Goal: Transaction & Acquisition: Download file/media

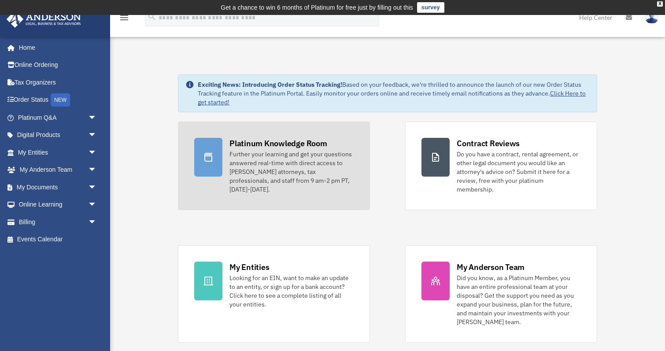
click at [318, 161] on div "Further your learning and get your questions answered real-time with direct acc…" at bounding box center [291, 172] width 124 height 44
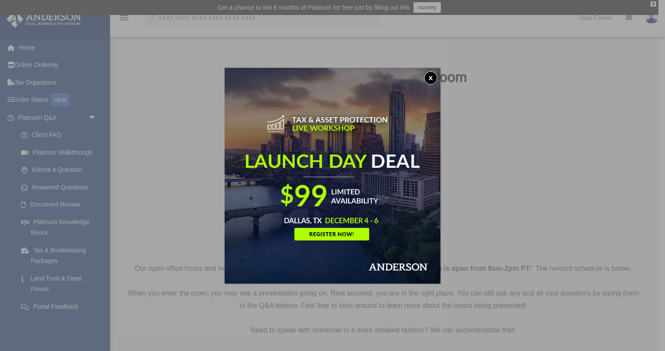
click at [430, 76] on button "x" at bounding box center [430, 77] width 13 height 13
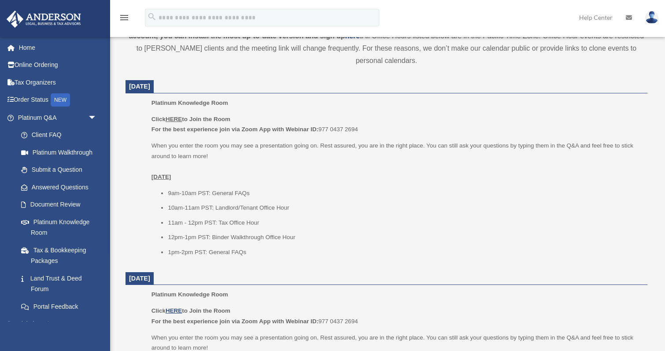
scroll to position [340, 0]
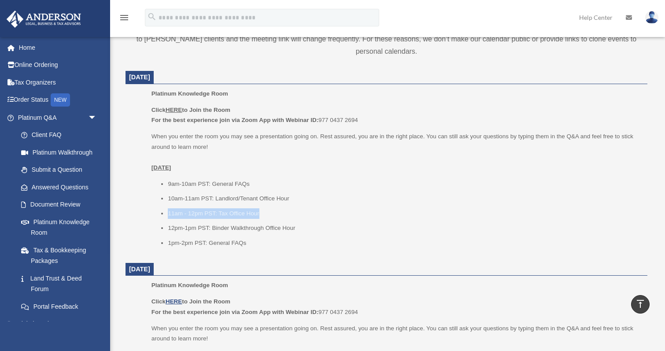
drag, startPoint x: 169, startPoint y: 213, endPoint x: 259, endPoint y: 212, distance: 90.7
click at [259, 212] on li "11am - 12pm PST: Tax Office Hour" at bounding box center [404, 213] width 473 height 11
drag, startPoint x: 168, startPoint y: 182, endPoint x: 248, endPoint y: 185, distance: 80.2
click at [248, 185] on li "9am-10am PST: General FAQs" at bounding box center [404, 184] width 473 height 11
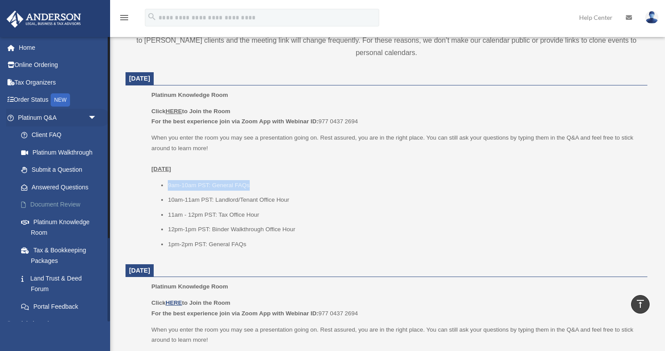
scroll to position [346, 0]
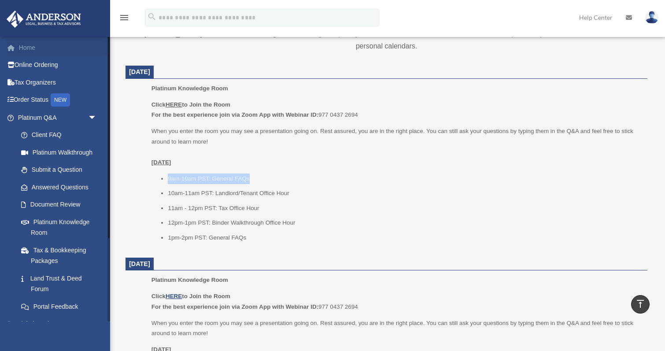
click at [28, 45] on link "Home" at bounding box center [58, 48] width 104 height 18
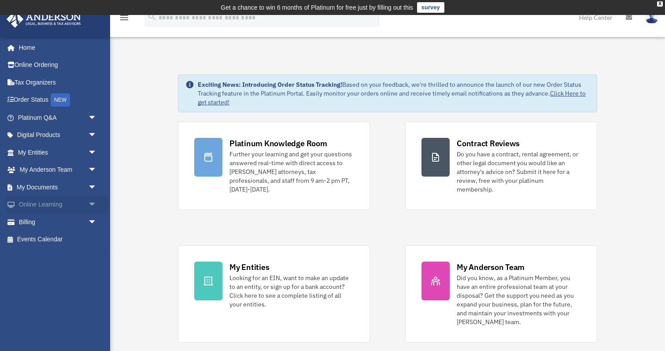
click at [92, 205] on span "arrow_drop_down" at bounding box center [97, 205] width 18 height 18
click at [56, 257] on link "Resources" at bounding box center [61, 257] width 98 height 18
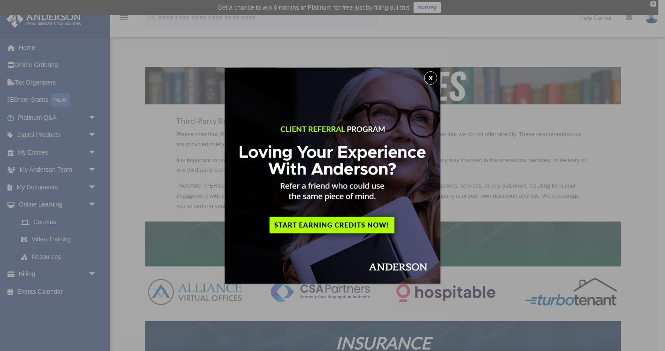
click at [430, 79] on button "x" at bounding box center [430, 77] width 13 height 13
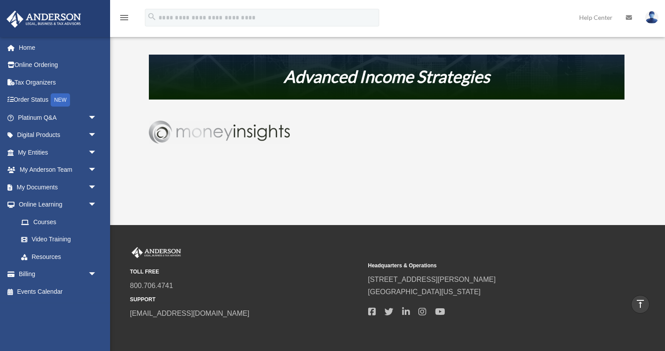
scroll to position [536, 0]
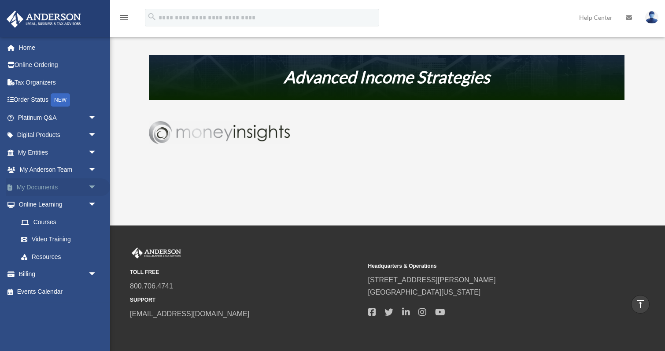
click at [90, 185] on span "arrow_drop_down" at bounding box center [97, 187] width 18 height 18
click at [57, 240] on link "Forms Library" at bounding box center [61, 240] width 98 height 18
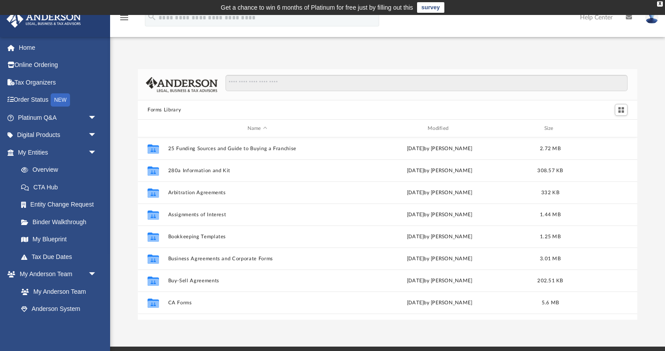
scroll to position [200, 499]
click at [659, 5] on div "X" at bounding box center [660, 3] width 6 height 5
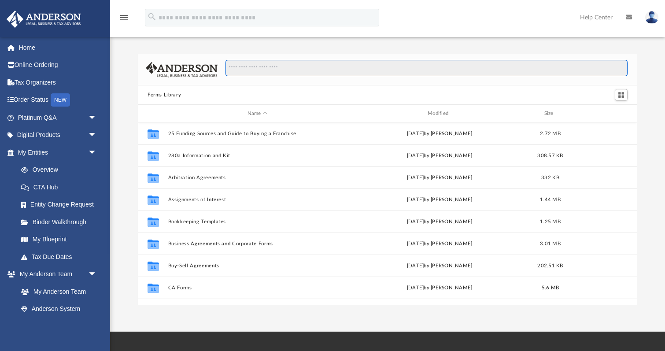
click at [271, 69] on input "Search files and folders" at bounding box center [426, 68] width 402 height 17
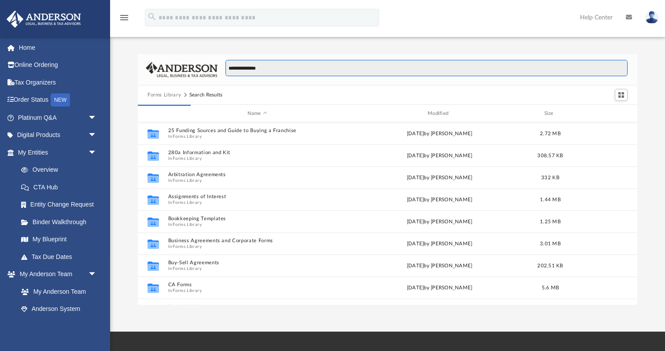
type input "**********"
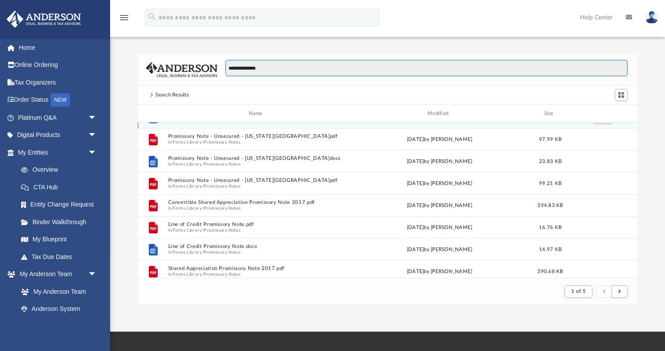
scroll to position [291, 0]
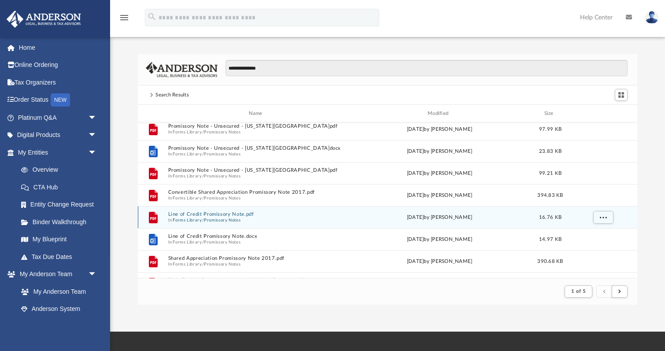
click at [214, 214] on button "Line of Credit Promissory Note.pdf" at bounding box center [257, 214] width 178 height 6
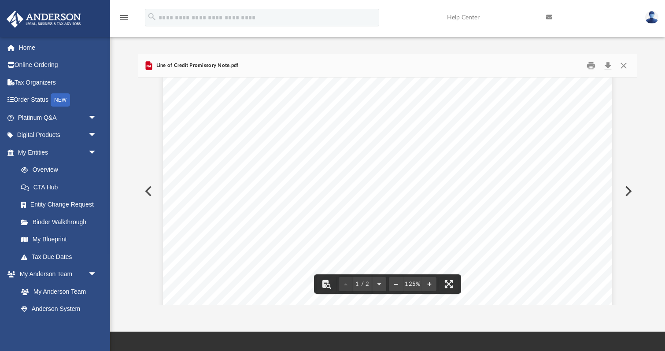
scroll to position [0, 0]
click at [624, 64] on button "Close" at bounding box center [624, 66] width 16 height 14
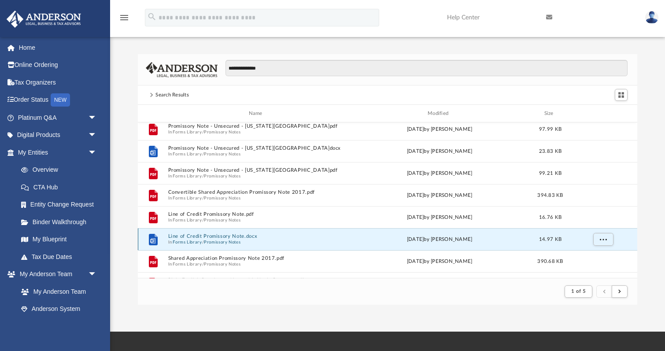
click at [224, 237] on button "Line of Credit Promissory Note.docx" at bounding box center [257, 236] width 178 height 6
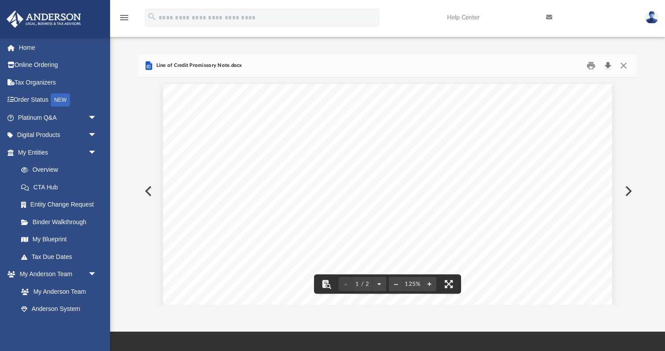
click at [603, 64] on button "Download" at bounding box center [608, 66] width 16 height 14
